Goal: Transaction & Acquisition: Subscribe to service/newsletter

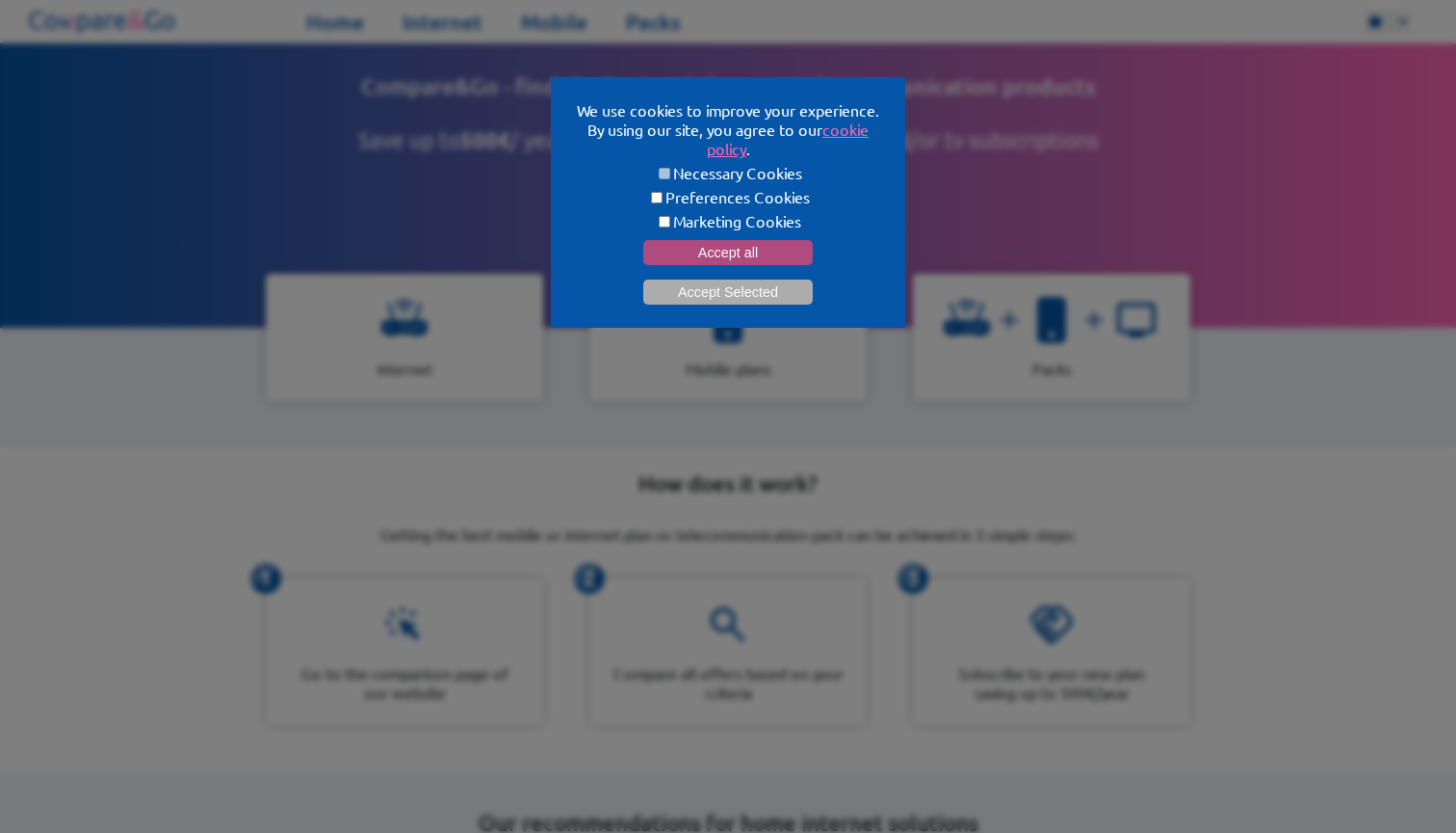
click at [754, 246] on button "Accept all" at bounding box center [728, 252] width 169 height 25
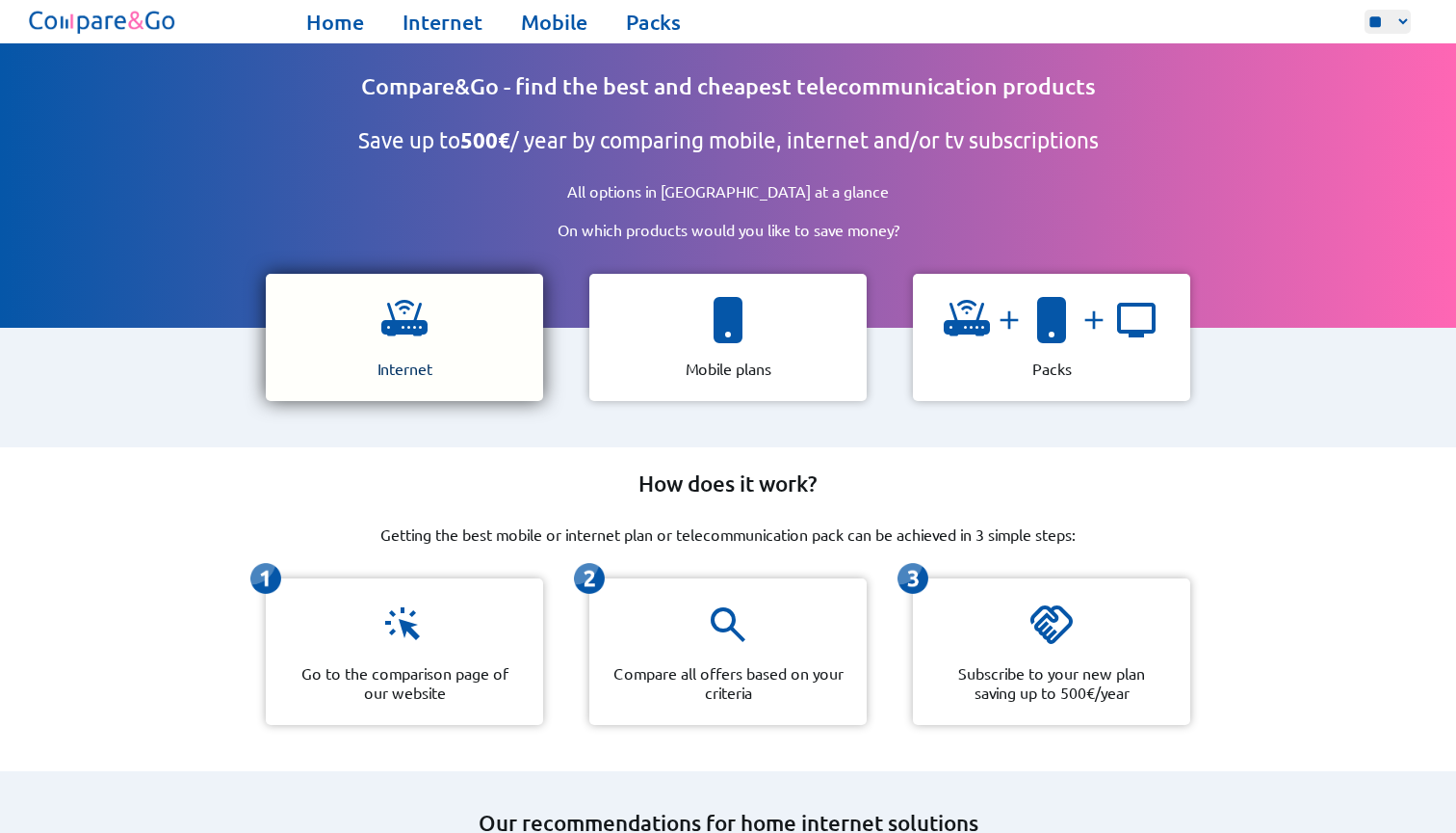
click at [473, 303] on div "Internet" at bounding box center [404, 337] width 278 height 128
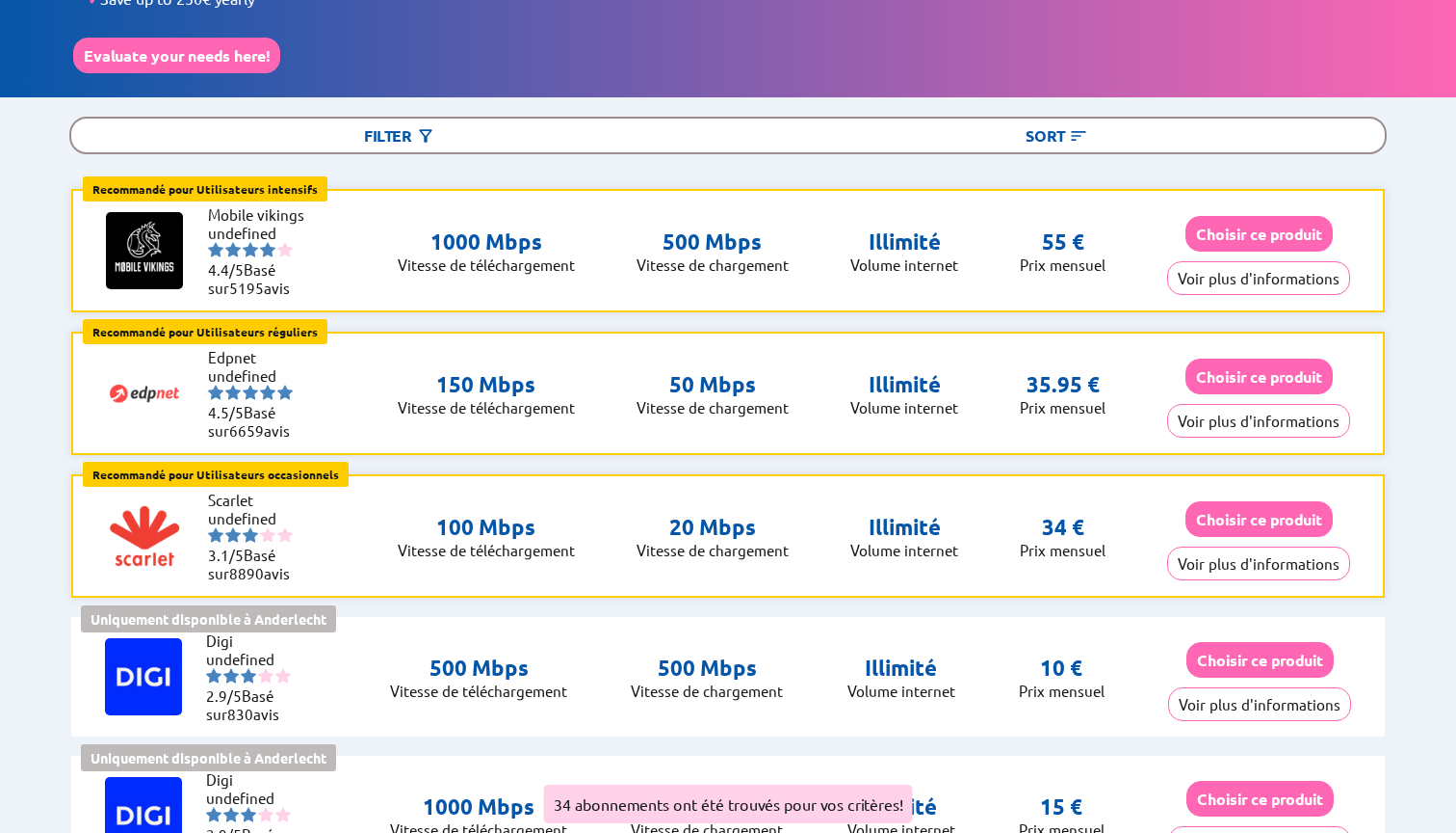
scroll to position [176, 0]
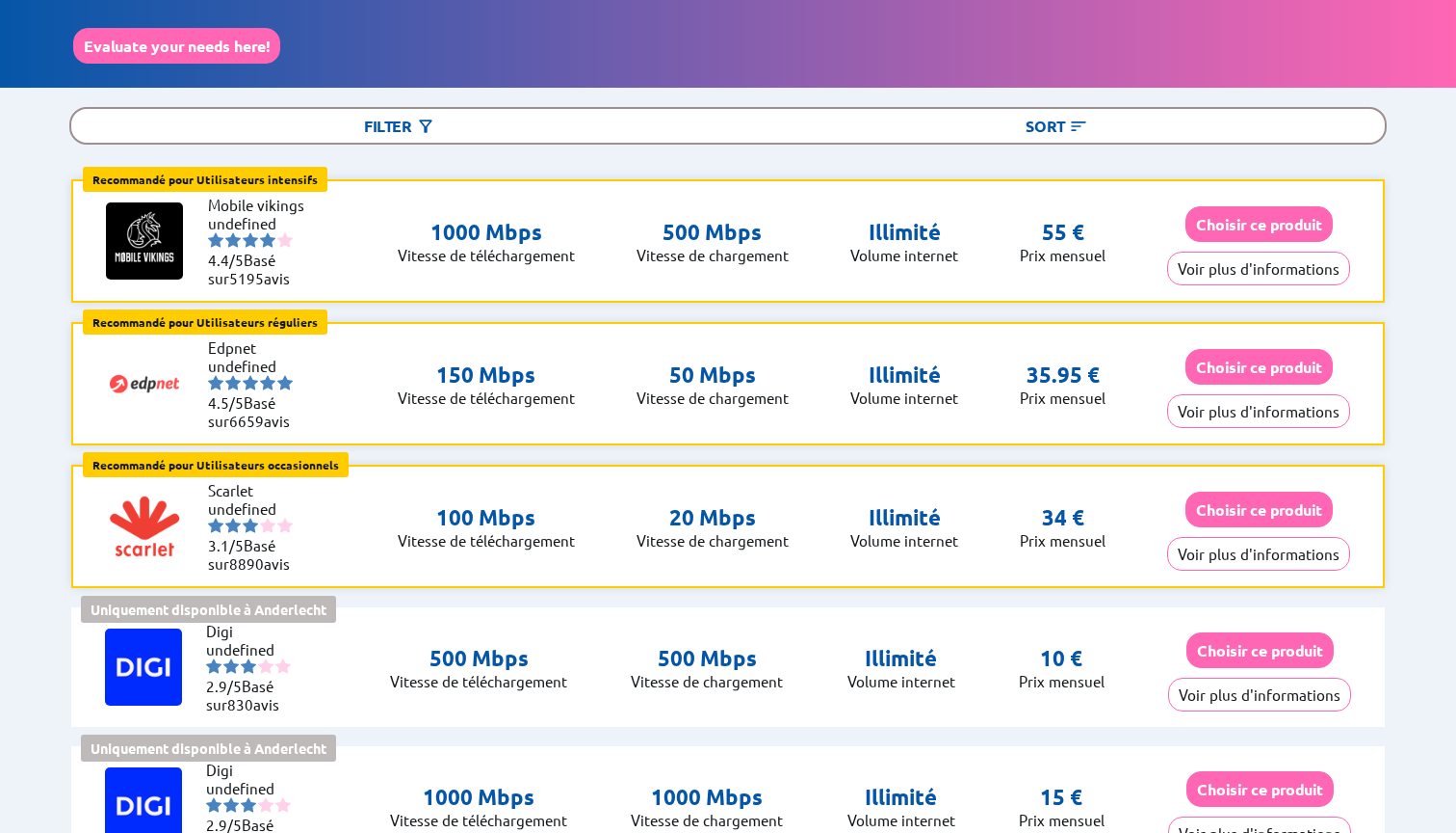
click at [881, 531] on p "Volume internet" at bounding box center [904, 540] width 108 height 19
click at [1224, 491] on button "Choisir ce produit" at bounding box center [1259, 509] width 147 height 36
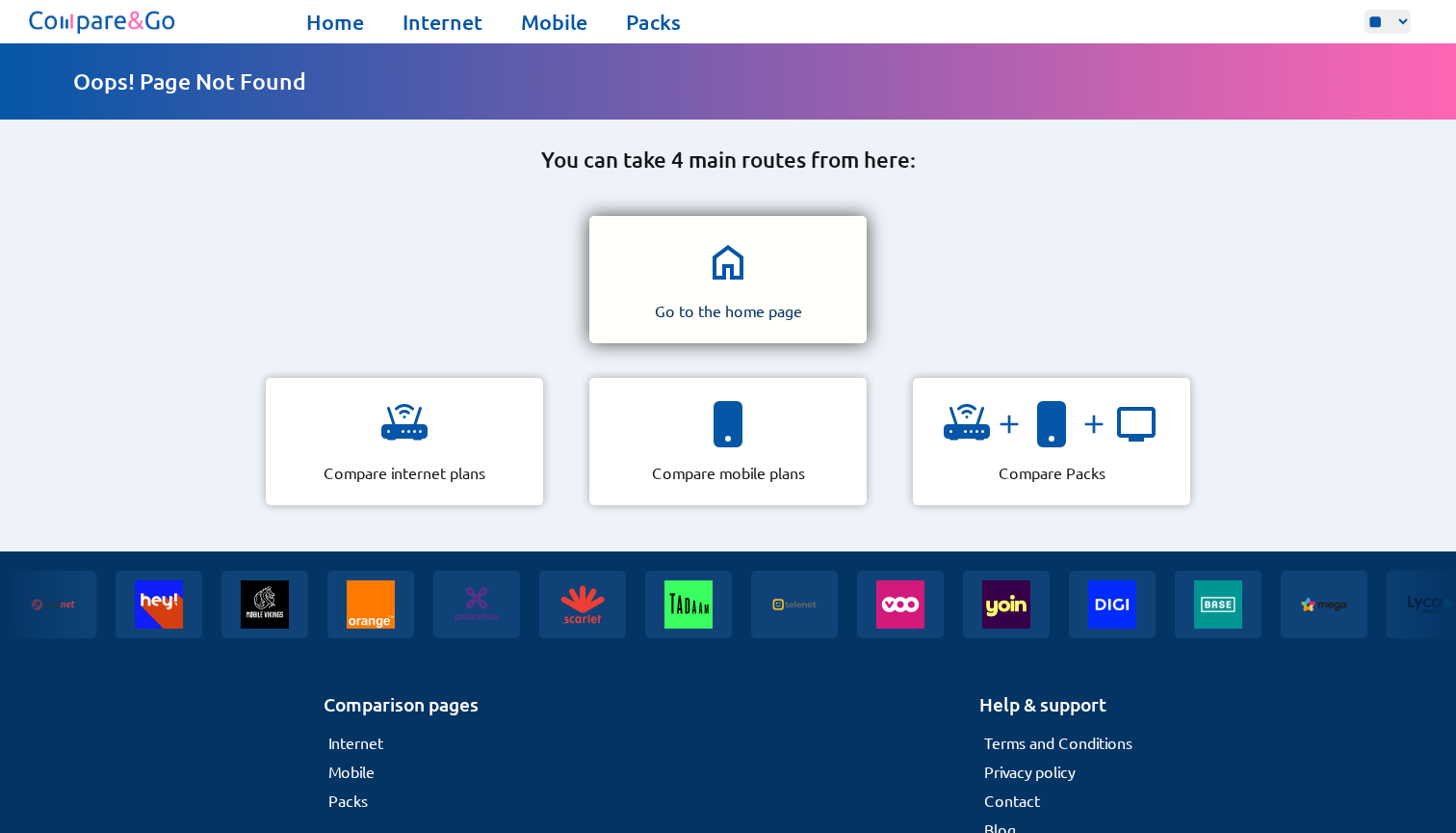
click at [758, 284] on div "Go to the home page" at bounding box center [728, 280] width 278 height 128
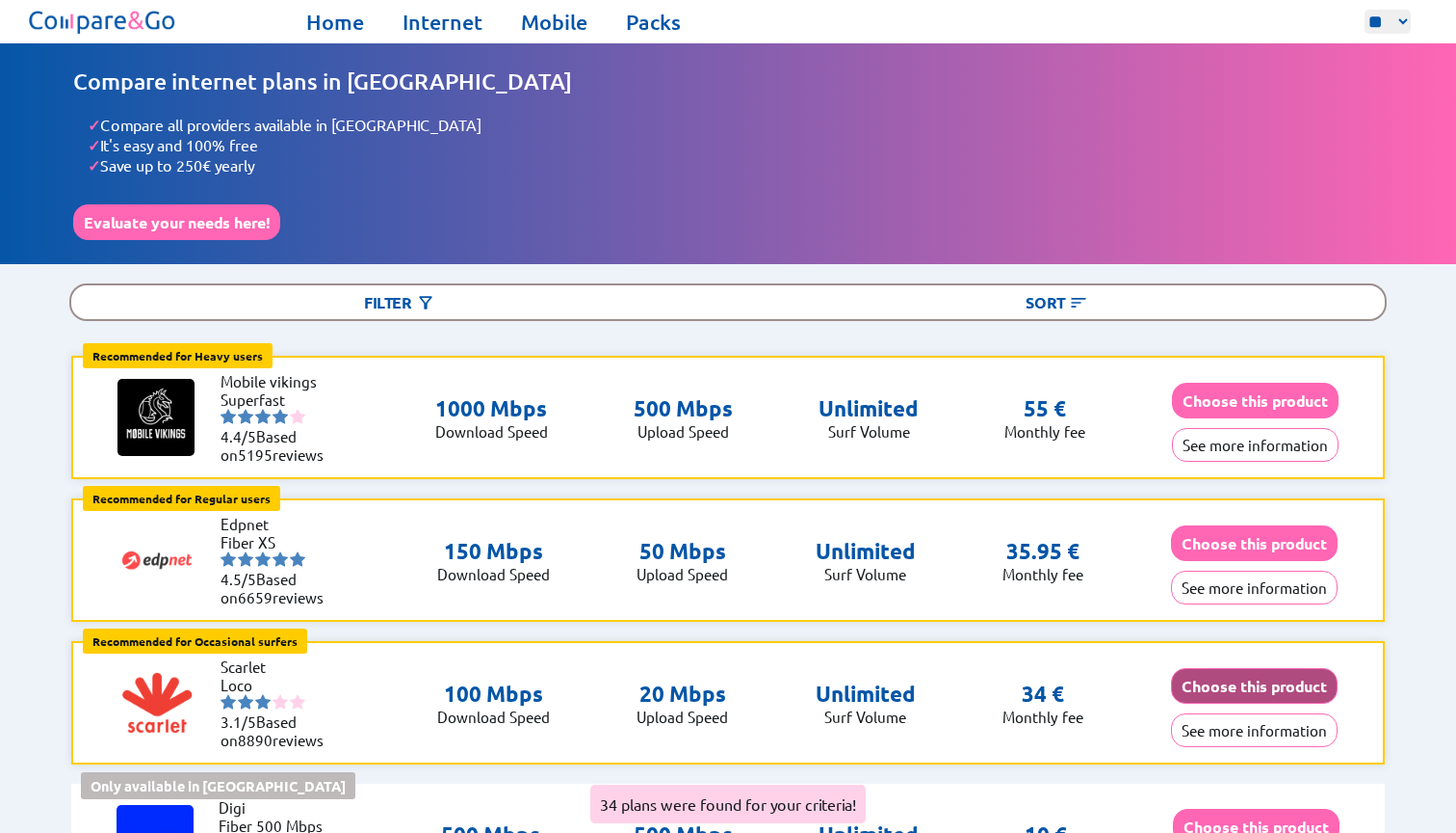
click at [1213, 667] on button "Choose this product" at bounding box center [1254, 685] width 167 height 36
